Goal: Find specific page/section: Find specific page/section

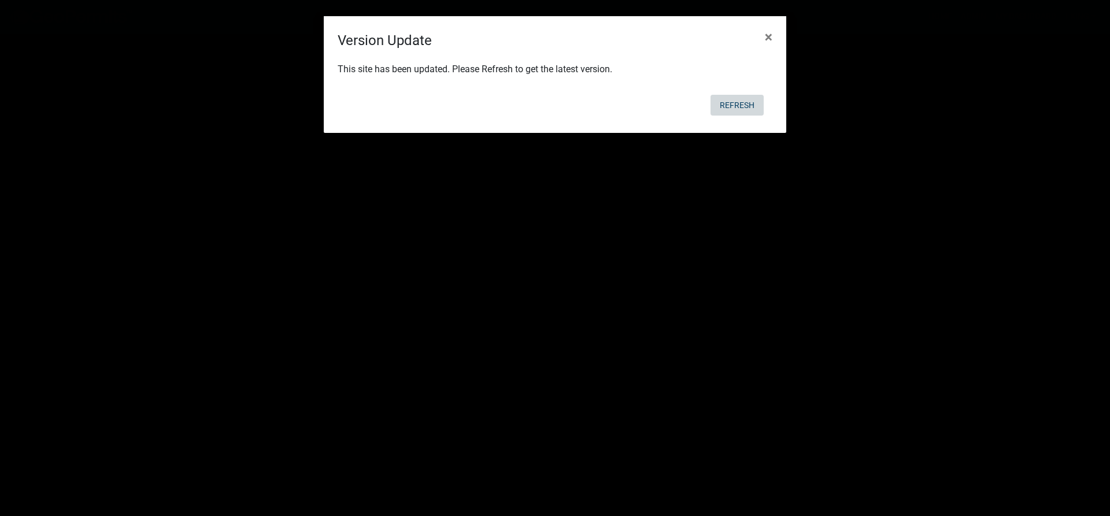
click at [737, 106] on button "Refresh" at bounding box center [737, 105] width 53 height 21
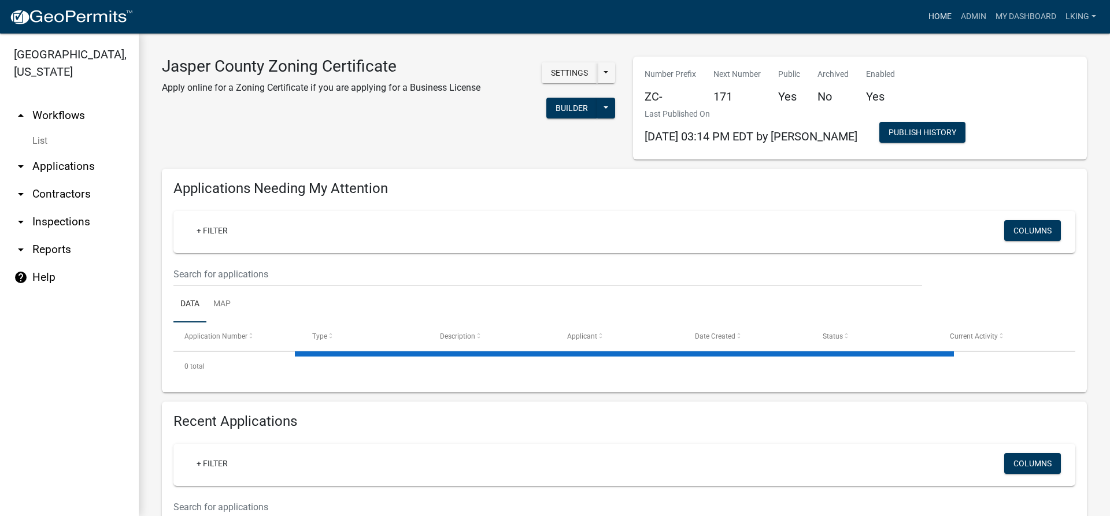
click at [944, 17] on link "Home" at bounding box center [940, 17] width 32 height 22
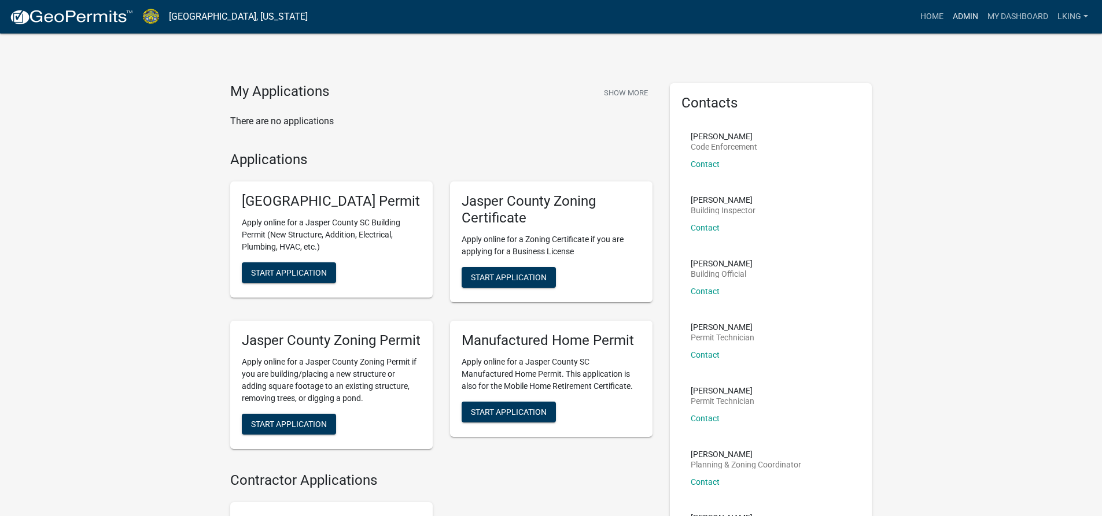
click at [974, 14] on link "Admin" at bounding box center [965, 17] width 35 height 22
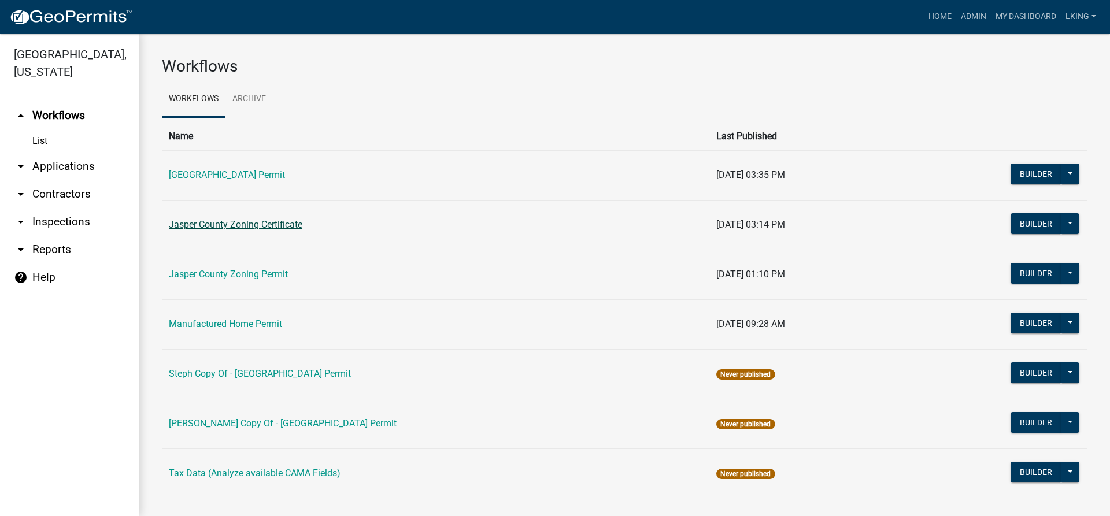
click at [259, 224] on link "Jasper County Zoning Certificate" at bounding box center [236, 224] width 134 height 11
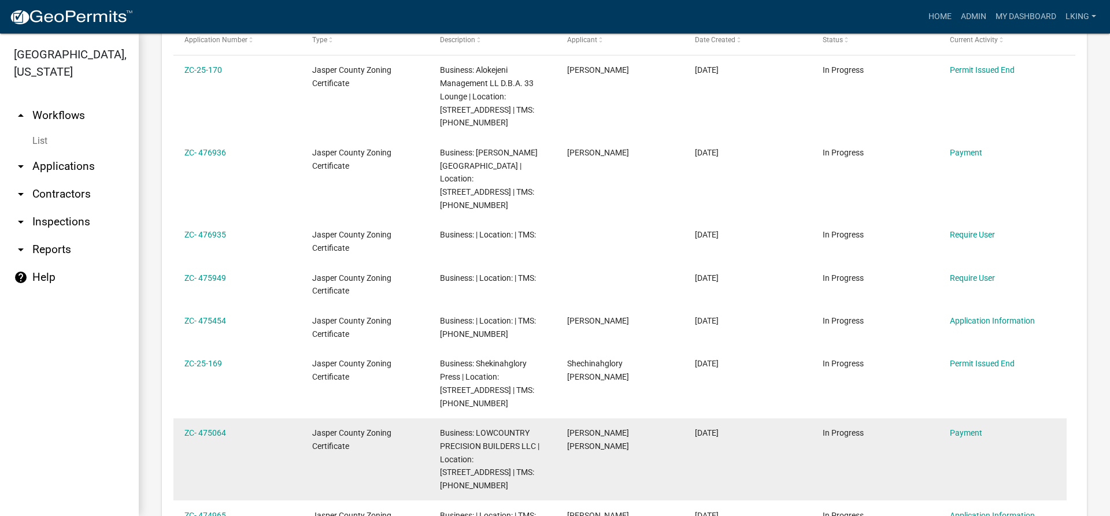
scroll to position [578, 0]
